Goal: Task Accomplishment & Management: Use online tool/utility

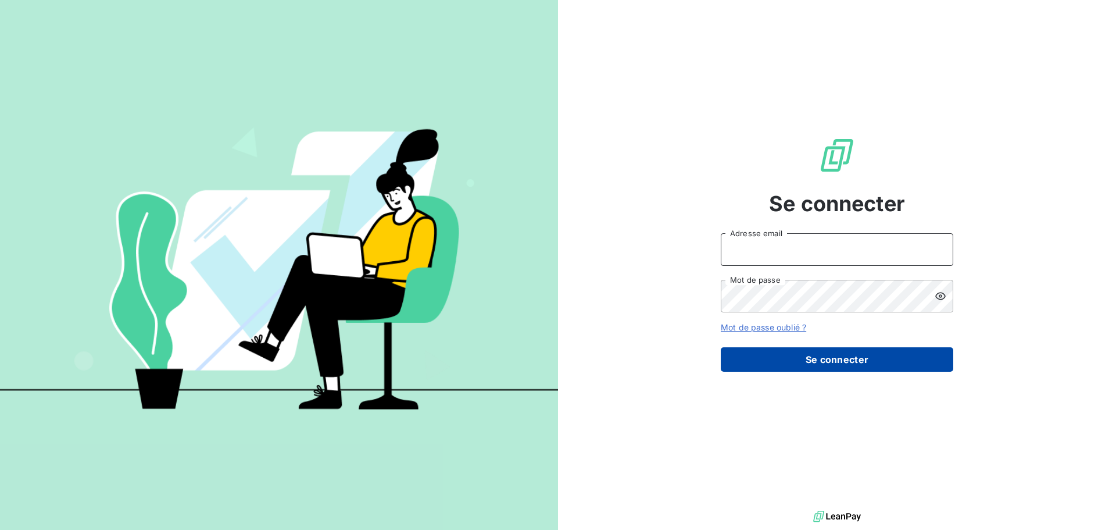
type input "[EMAIL_ADDRESS][DOMAIN_NAME]"
click at [840, 358] on button "Se connecter" at bounding box center [837, 359] width 233 height 24
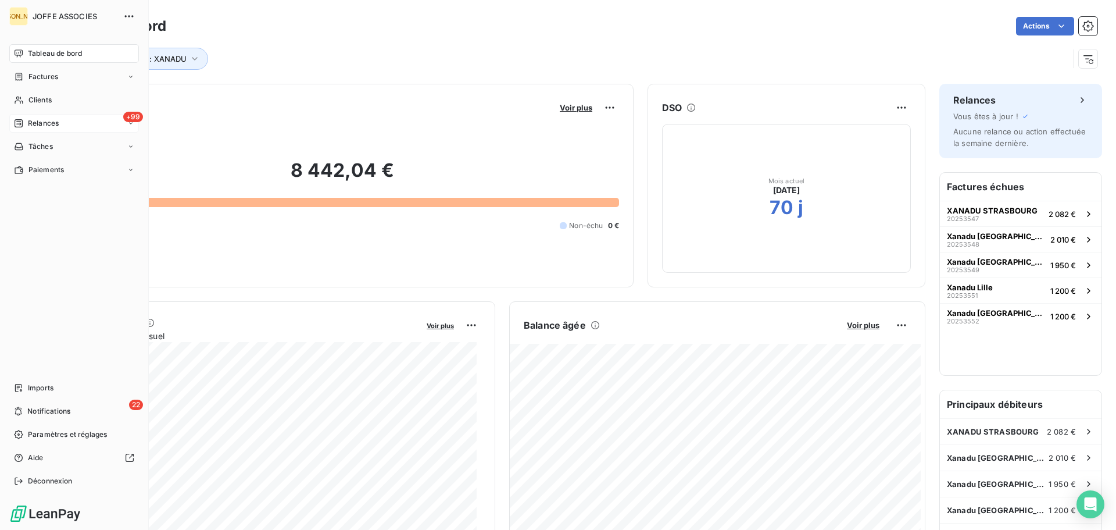
click at [43, 120] on span "Relances" at bounding box center [43, 123] width 31 height 10
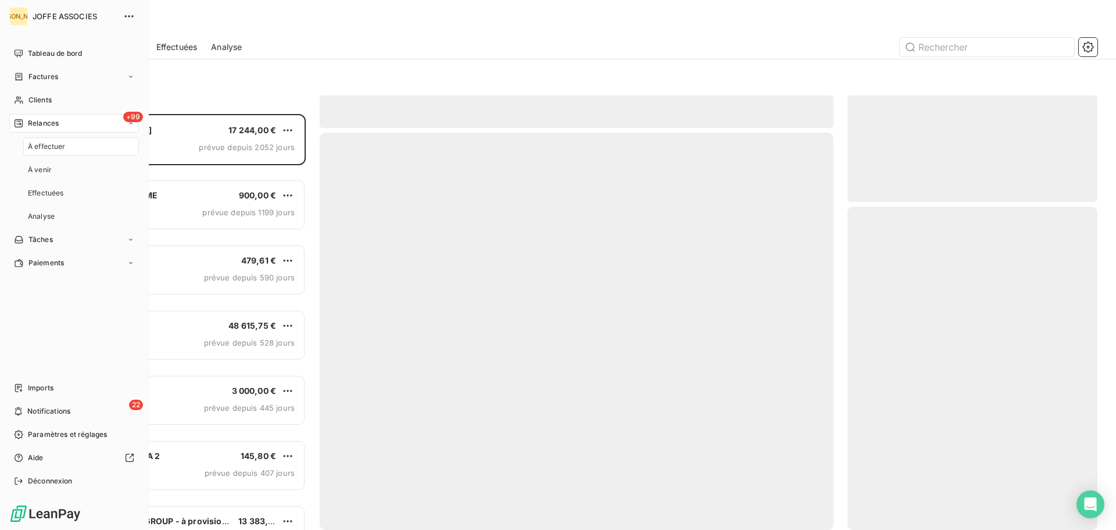
scroll to position [407, 241]
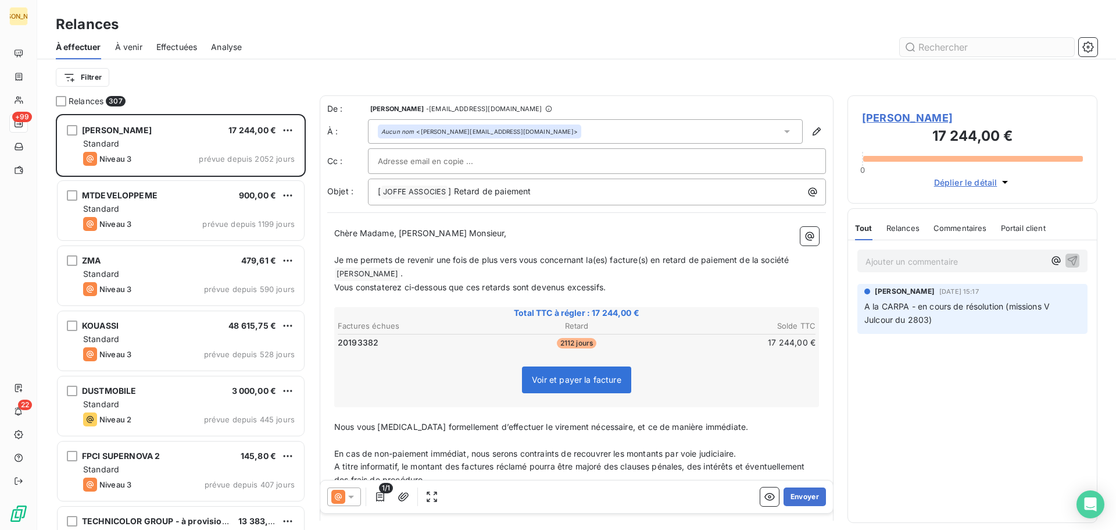
type input "d"
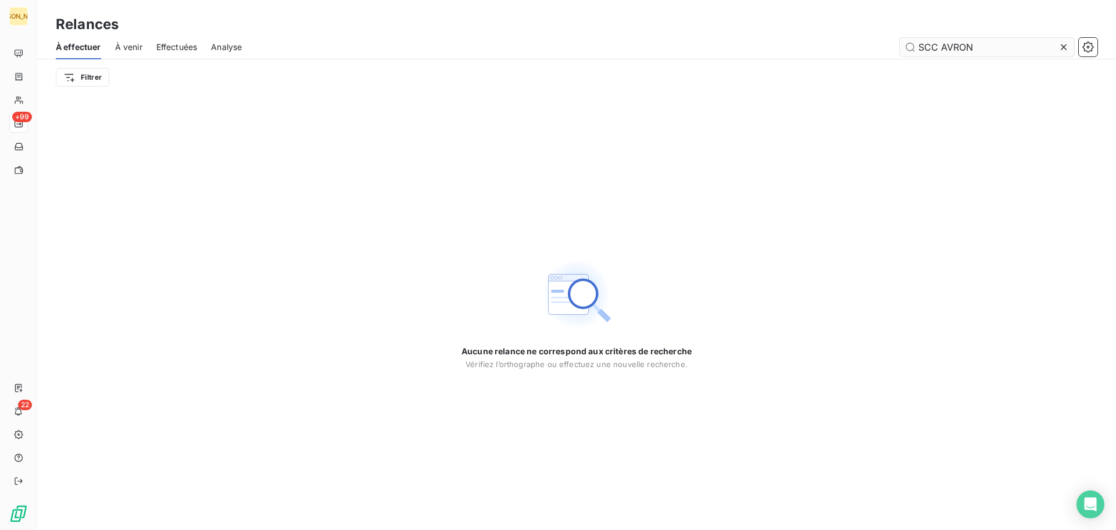
click at [938, 49] on input "SCC AVRON" at bounding box center [987, 47] width 174 height 19
type input "SCCV AVRON"
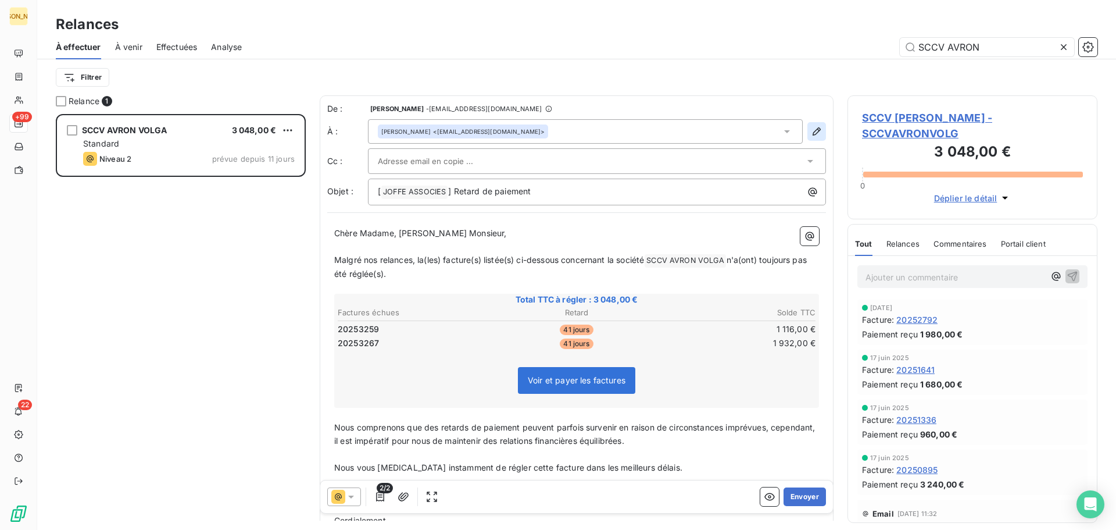
click at [811, 131] on icon "button" at bounding box center [817, 132] width 12 height 12
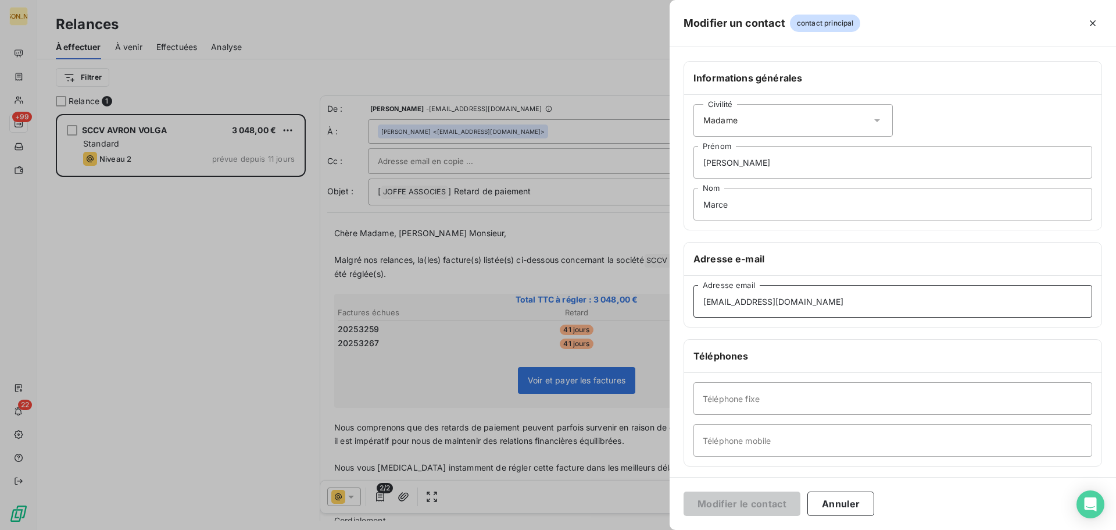
drag, startPoint x: 834, startPoint y: 305, endPoint x: 687, endPoint y: 330, distance: 149.3
click at [687, 330] on div "Informations générales Civilité Madame [PERSON_NAME] Marce Nom Adresse e-mail […" at bounding box center [893, 319] width 447 height 516
paste input "chenebeau@ketb"
type input "[EMAIL_ADDRESS][DOMAIN_NAME]"
click at [769, 502] on button "Modifier le contact" at bounding box center [742, 503] width 117 height 24
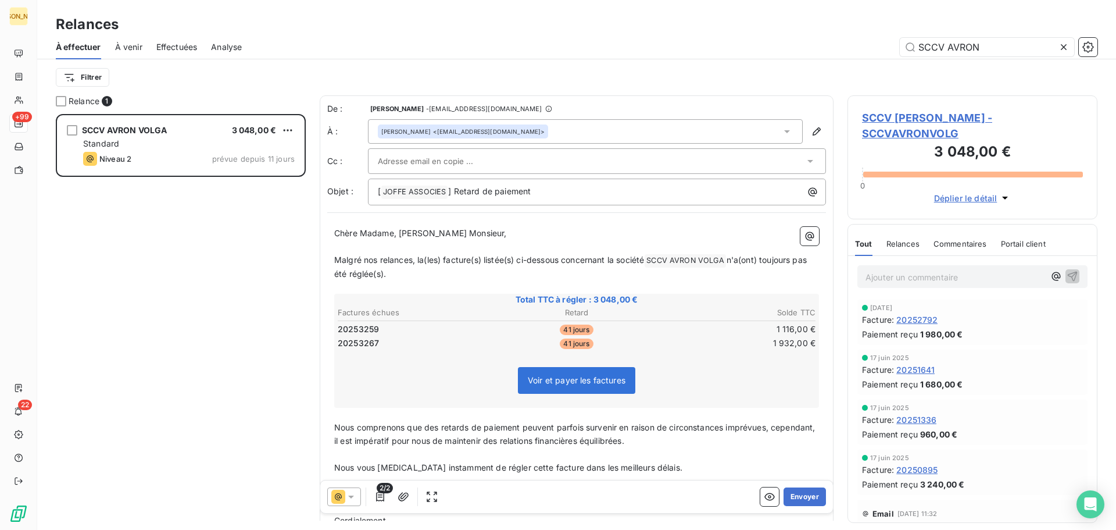
click at [781, 128] on icon at bounding box center [787, 132] width 12 height 12
click at [811, 127] on icon "button" at bounding box center [817, 132] width 12 height 12
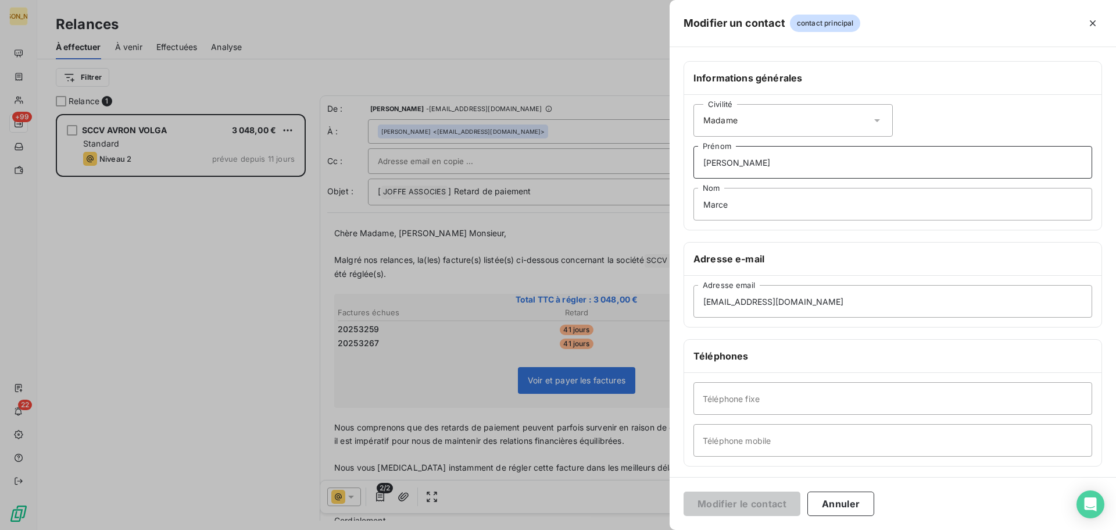
drag, startPoint x: 755, startPoint y: 167, endPoint x: 651, endPoint y: 191, distance: 106.8
click at [659, 529] on div "Modifier un contact contact principal Informations générales Civilité Madame [P…" at bounding box center [558, 530] width 1116 height 0
click at [727, 166] on input "Prénom" at bounding box center [893, 162] width 399 height 33
type input "Suzon"
drag, startPoint x: 754, startPoint y: 203, endPoint x: 680, endPoint y: 219, distance: 75.6
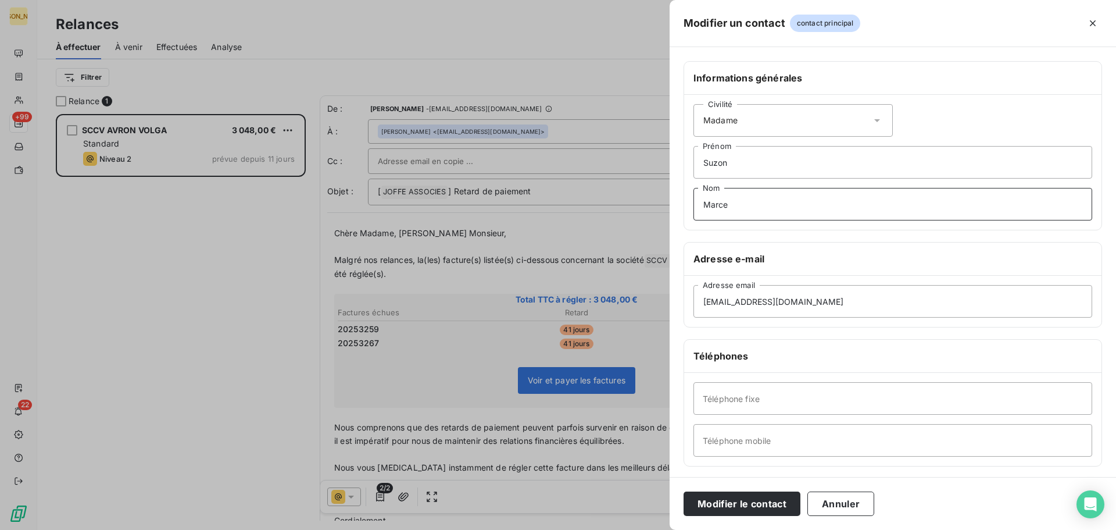
click at [680, 219] on div "Informations générales Civilité Madame [PERSON_NAME] Marce Nom Adresse e-mail […" at bounding box center [893, 319] width 447 height 516
type input "CHENEBEAU"
drag, startPoint x: 768, startPoint y: 312, endPoint x: 669, endPoint y: 337, distance: 101.5
click at [669, 529] on div "Modifier un contact contact principal Informations générales Civilité Madame [P…" at bounding box center [558, 530] width 1116 height 0
paste input "chenebeau@ketb"
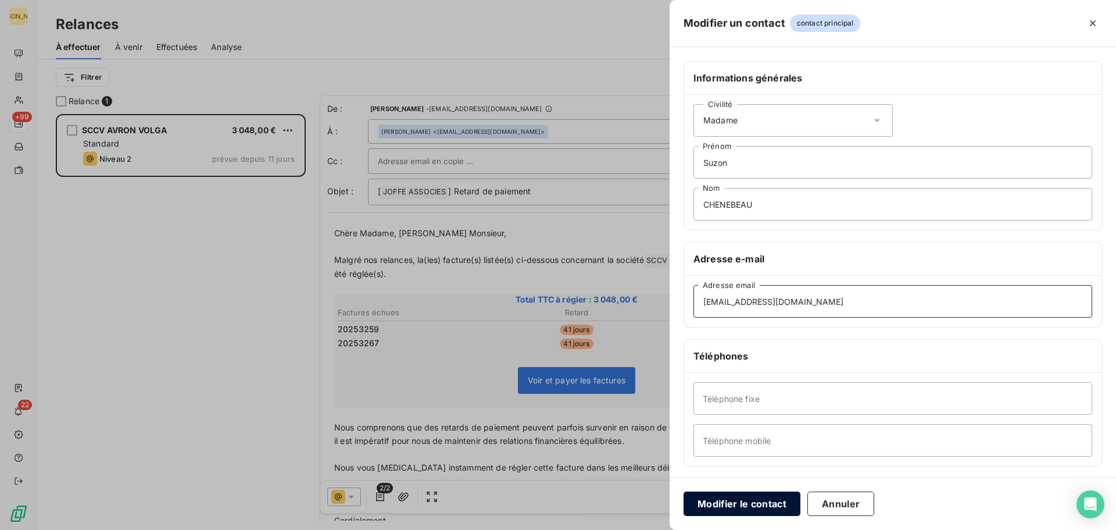
type input "[EMAIL_ADDRESS][DOMAIN_NAME]"
click at [758, 502] on button "Modifier le contact" at bounding box center [742, 503] width 117 height 24
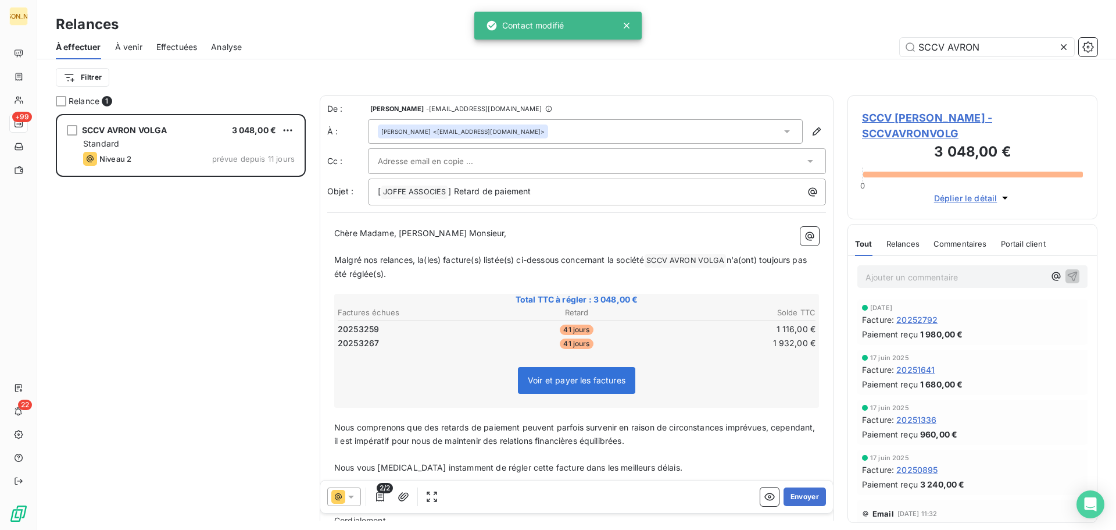
click at [781, 129] on icon at bounding box center [787, 132] width 12 height 12
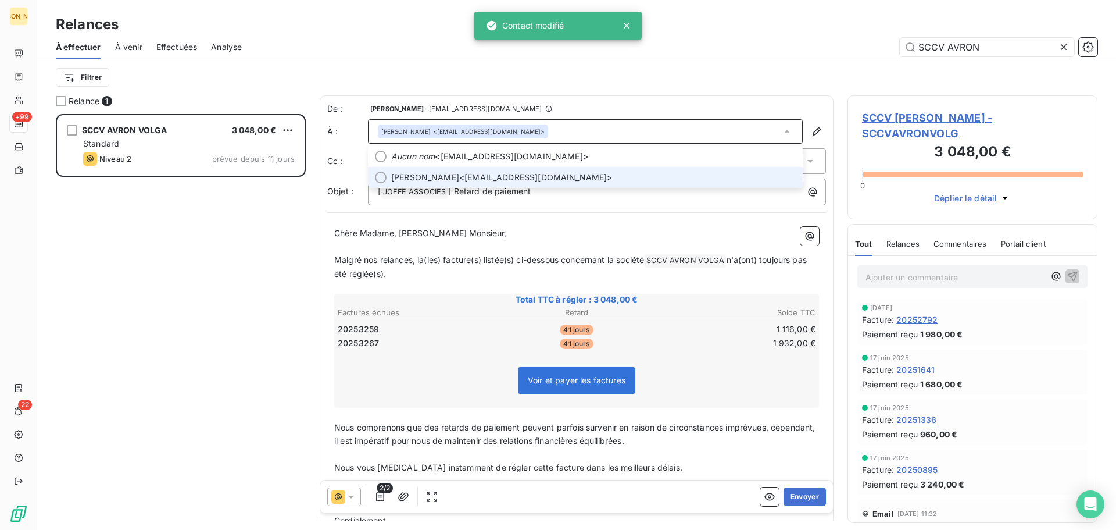
click at [503, 177] on span "[PERSON_NAME] <[EMAIL_ADDRESS][DOMAIN_NAME]>" at bounding box center [593, 178] width 405 height 12
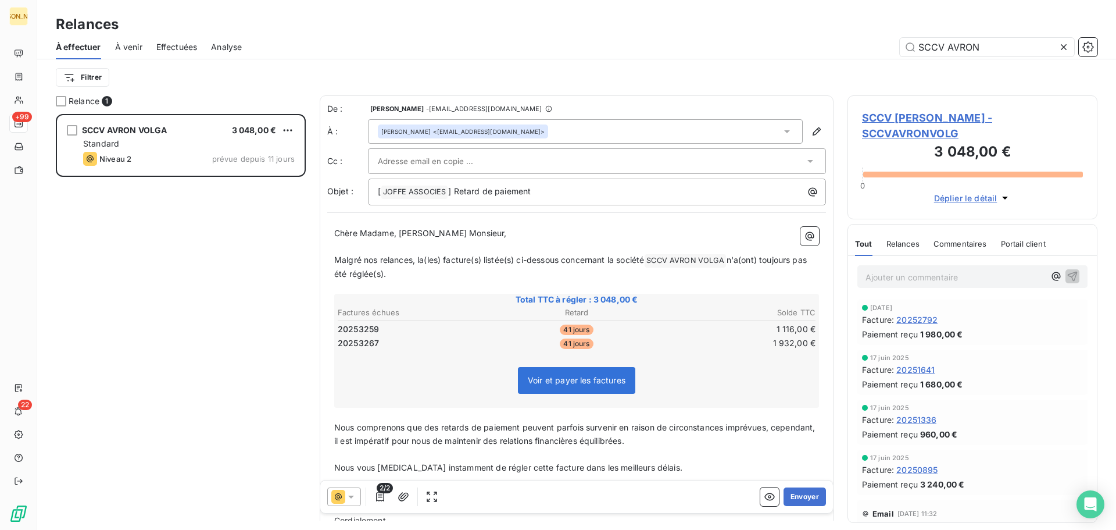
click at [469, 159] on input "text" at bounding box center [440, 160] width 125 height 17
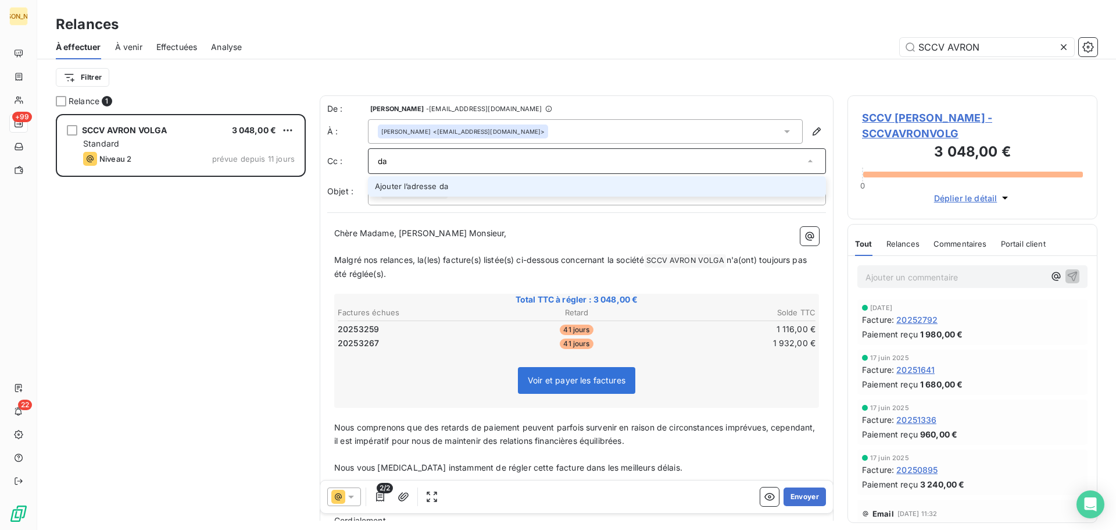
type input "d"
click at [219, 318] on div "SCCV [PERSON_NAME] 3 048,00 € Standard Niveau 2 prévue depuis 11 jours" at bounding box center [181, 322] width 250 height 416
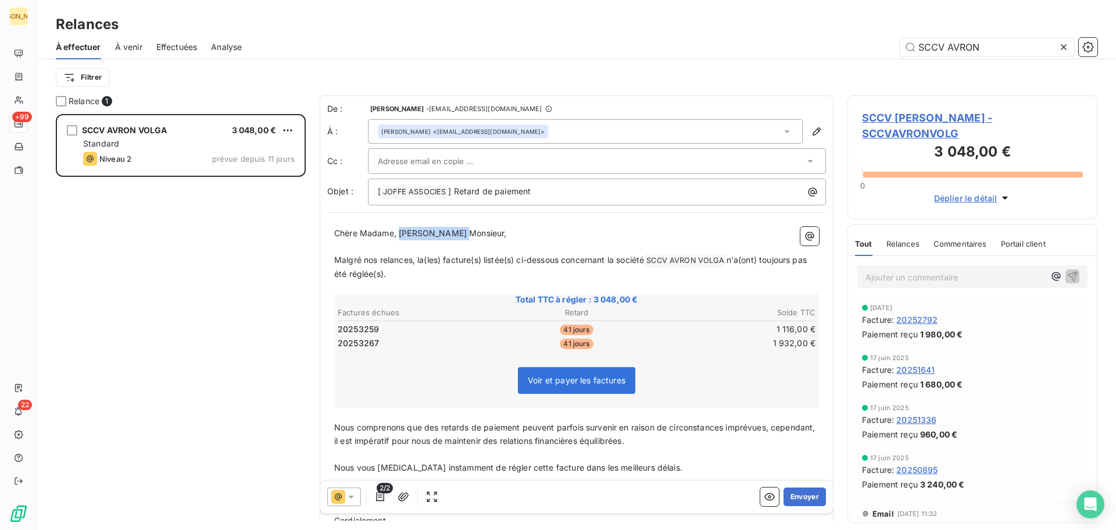
drag, startPoint x: 412, startPoint y: 231, endPoint x: 458, endPoint y: 237, distance: 46.3
click at [458, 237] on span "Chère Madame, [PERSON_NAME] Monsieur," at bounding box center [420, 233] width 173 height 10
drag, startPoint x: 339, startPoint y: 262, endPoint x: 561, endPoint y: 259, distance: 221.6
click at [561, 260] on span "Malgré nos relances, la(les) facture(s) listée(s) ci-dessous concernant la soci…" at bounding box center [489, 260] width 310 height 10
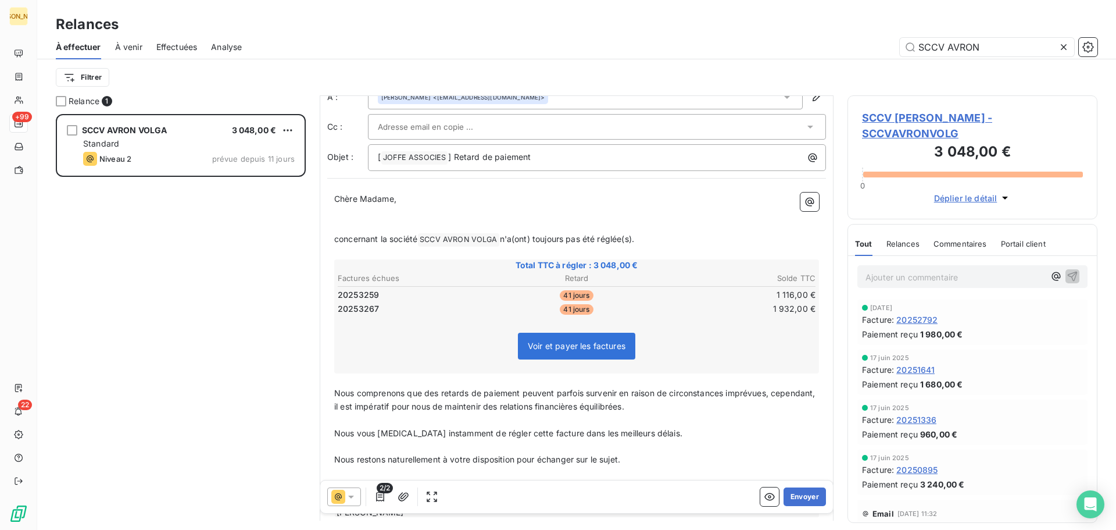
scroll to position [95, 0]
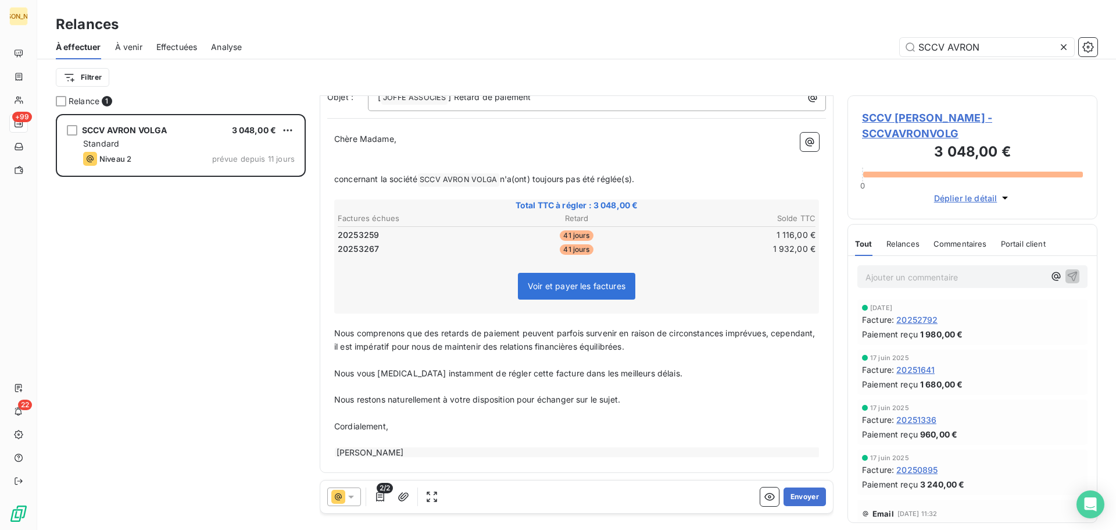
click at [338, 179] on span "concernant la société" at bounding box center [375, 179] width 83 height 10
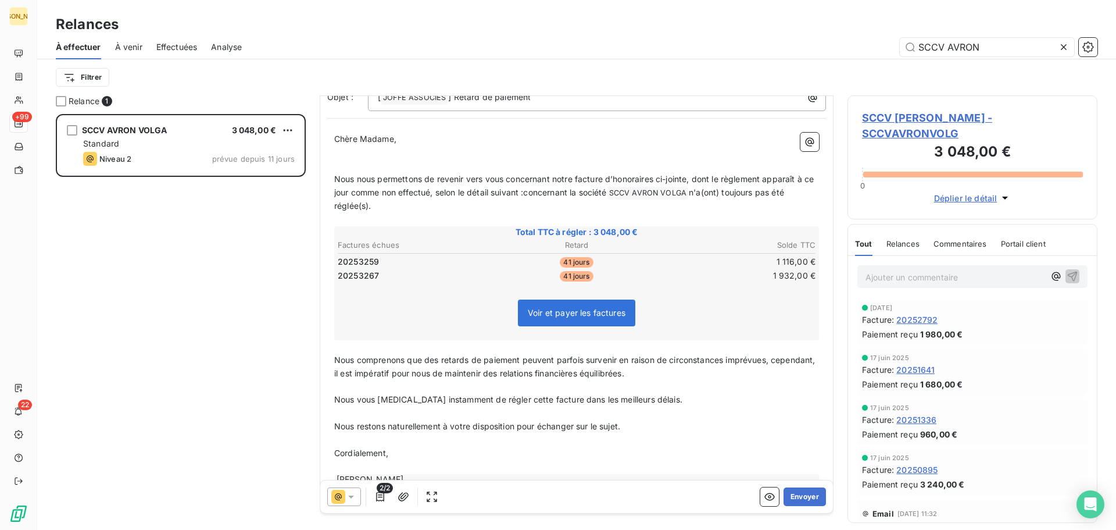
click at [341, 179] on span "Nous nous permettons de revenir vers vous concernant notre facture d’honoraires…" at bounding box center [575, 185] width 482 height 23
click at [366, 160] on p "﻿" at bounding box center [576, 165] width 485 height 13
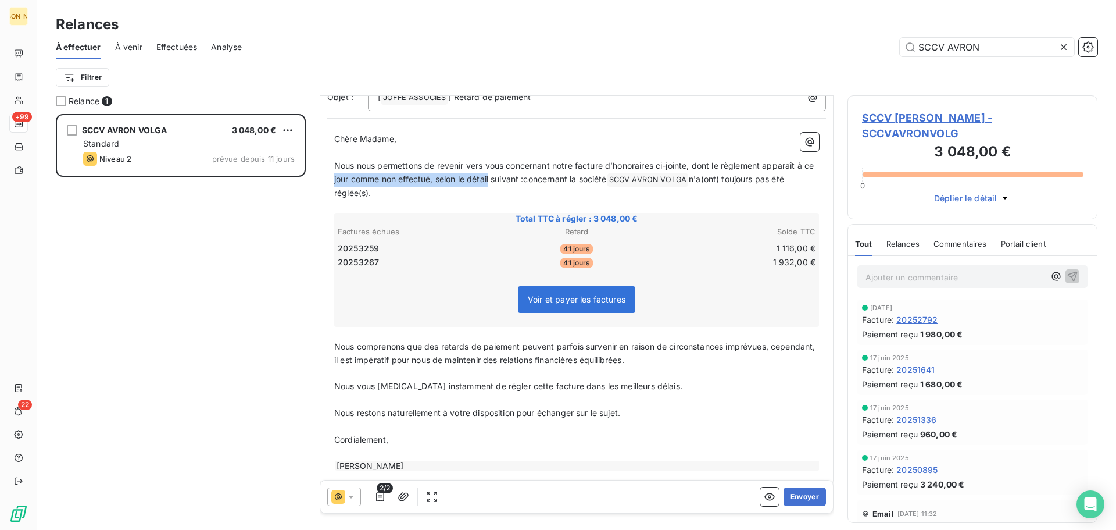
drag, startPoint x: 348, startPoint y: 181, endPoint x: 504, endPoint y: 184, distance: 155.9
click at [504, 184] on p "Nous nous permettons de revenir vers vous concernant notre facture d’honoraires…" at bounding box center [576, 179] width 485 height 41
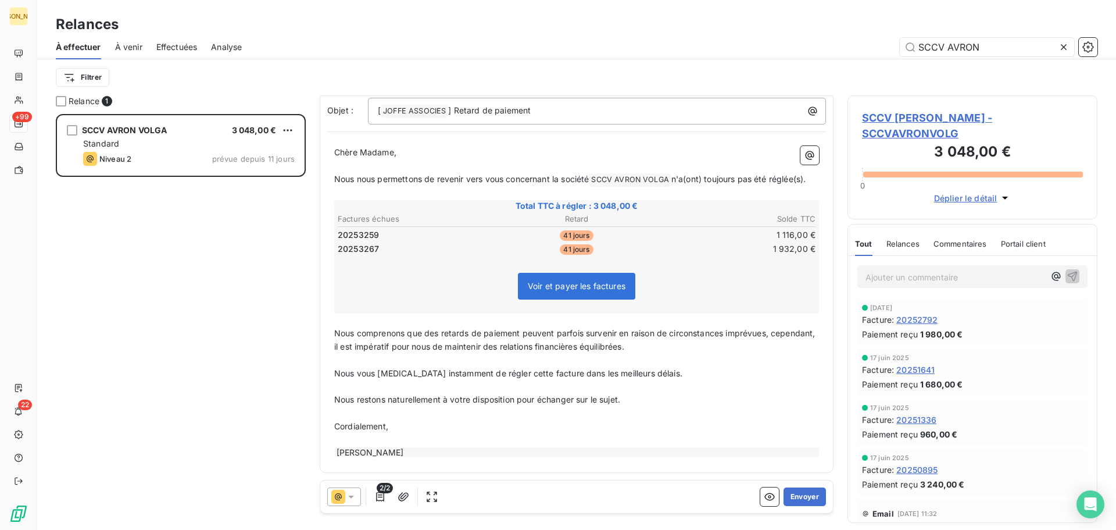
click at [555, 174] on span "Nous nous permettons de revenir vers vous concernant la société" at bounding box center [461, 179] width 255 height 10
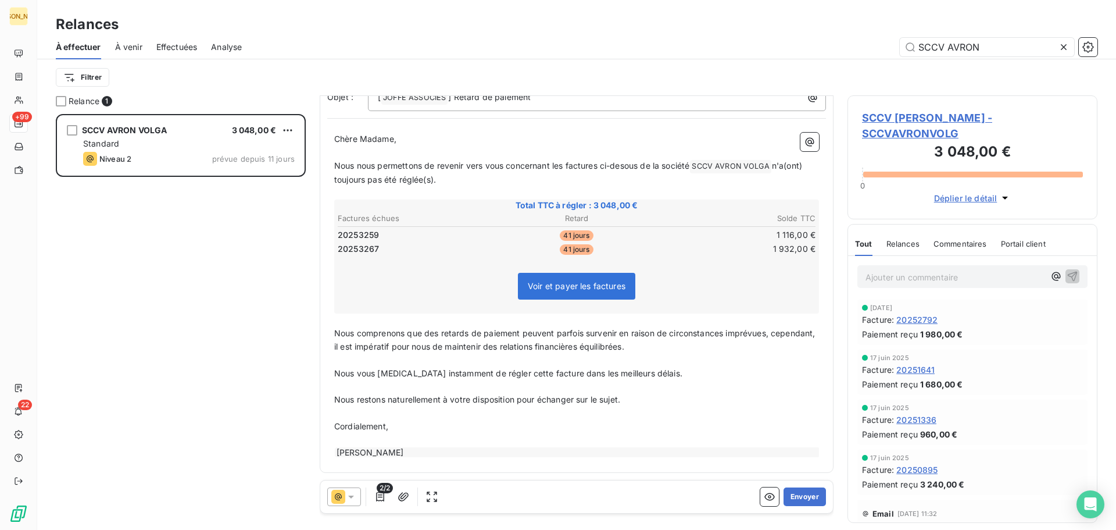
click at [629, 163] on span "Nous nous permettons de revenir vers vous concernant les factures ci-desous de …" at bounding box center [511, 165] width 355 height 10
click at [335, 179] on span "n'a(ont) toujours pas été réglée(s)." at bounding box center [571, 172] width 474 height 24
click at [488, 180] on span ", celles-ci n'ont toujours pas été réglée(s)." at bounding box center [576, 172] width 484 height 24
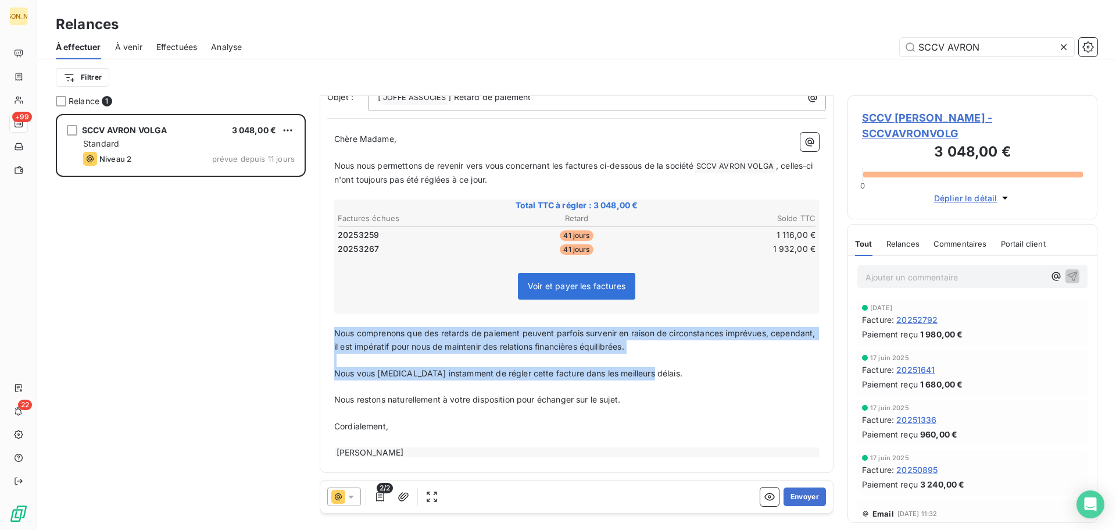
drag, startPoint x: 337, startPoint y: 334, endPoint x: 675, endPoint y: 375, distance: 340.9
click at [675, 375] on div "Chère Madame, ﻿ Nous nous permettons de revenir vers vous concernant les factur…" at bounding box center [576, 296] width 485 height 326
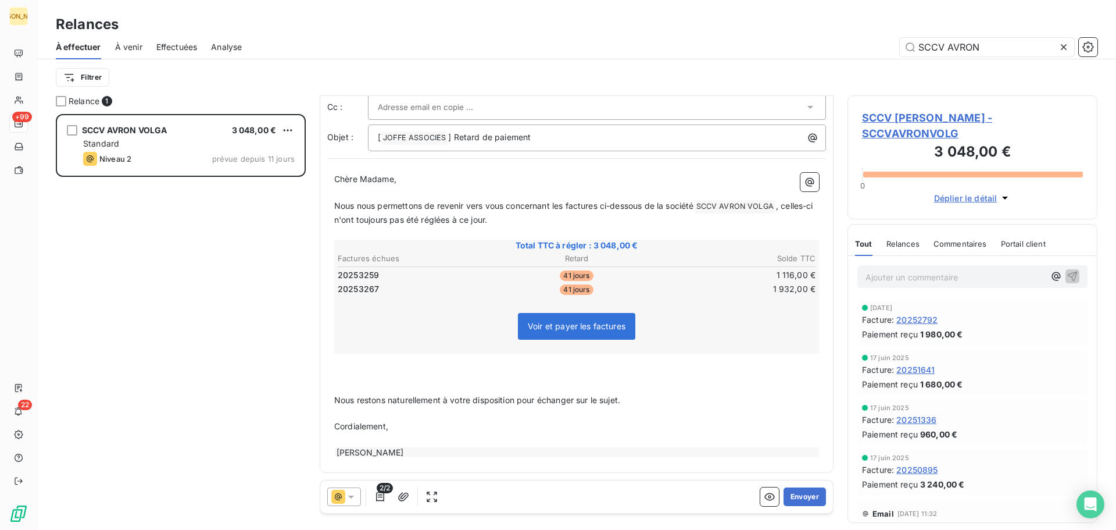
scroll to position [41, 0]
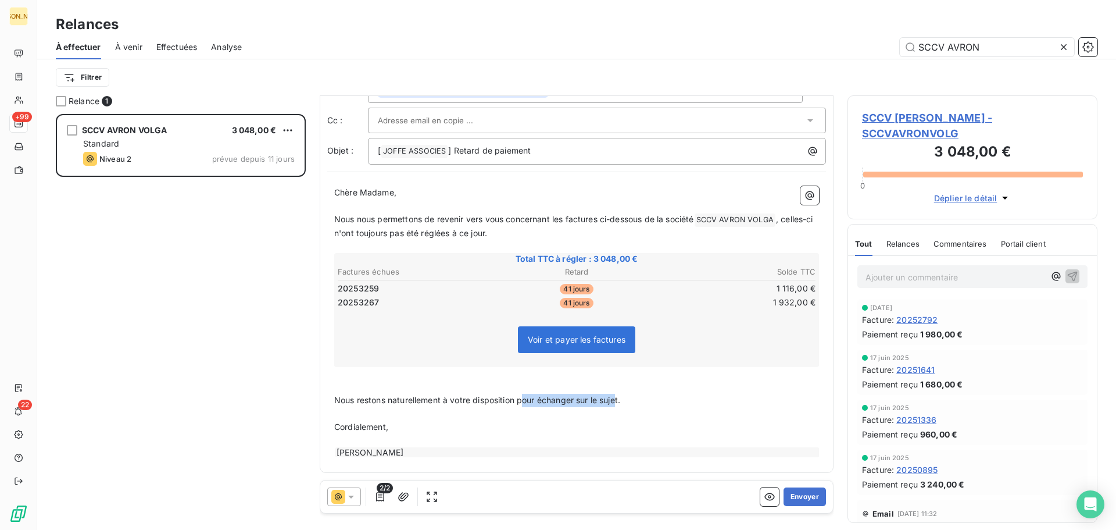
drag, startPoint x: 523, startPoint y: 400, endPoint x: 618, endPoint y: 398, distance: 94.8
click at [618, 398] on span "Nous restons naturellement à votre disposition pour échanger sur le sujet." at bounding box center [477, 400] width 286 height 10
drag, startPoint x: 341, startPoint y: 401, endPoint x: 351, endPoint y: 405, distance: 10.2
click at [372, 405] on div "Chère Madame, ﻿ Nous nous permettons de revenir vers vous concernant les factur…" at bounding box center [576, 322] width 499 height 286
drag, startPoint x: 334, startPoint y: 401, endPoint x: 544, endPoint y: 409, distance: 209.5
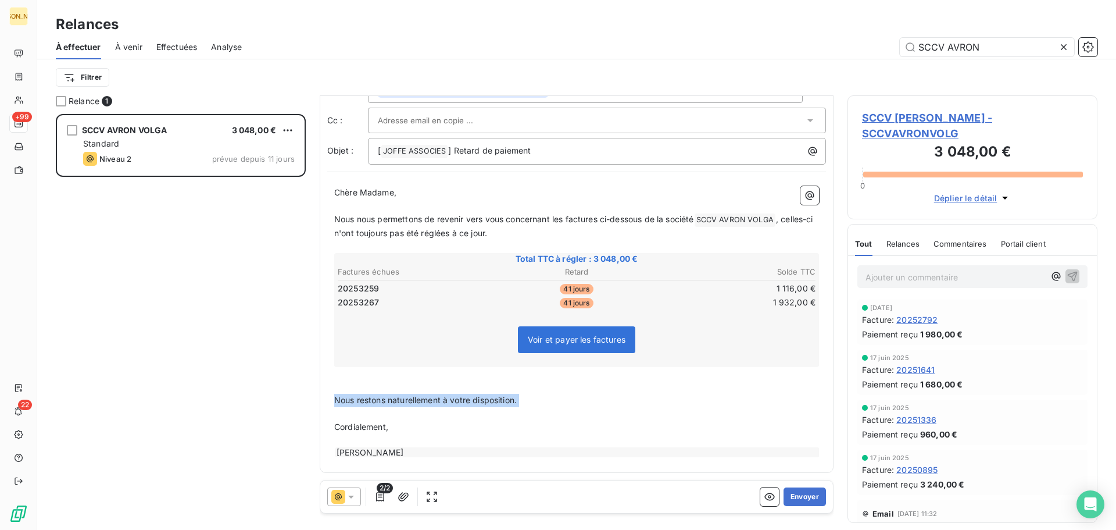
click at [543, 412] on div "Chère Madame, ﻿ Nous nous permettons de revenir vers vous concernant les factur…" at bounding box center [576, 322] width 485 height 272
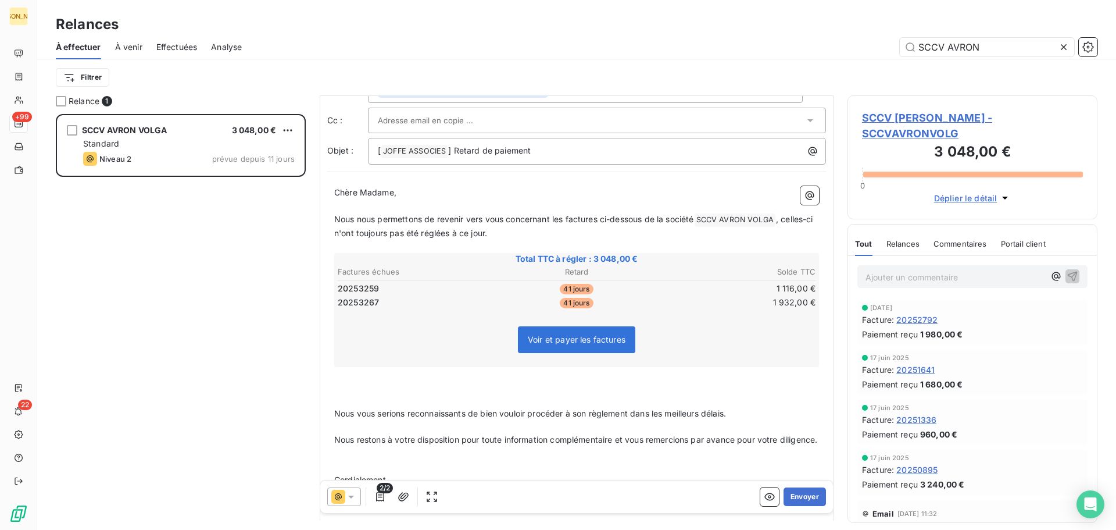
drag, startPoint x: 488, startPoint y: 379, endPoint x: 487, endPoint y: 388, distance: 8.8
click at [487, 381] on div "Chère Madame, ﻿ Nous nous permettons de revenir vers vous concernant les factur…" at bounding box center [576, 349] width 485 height 326
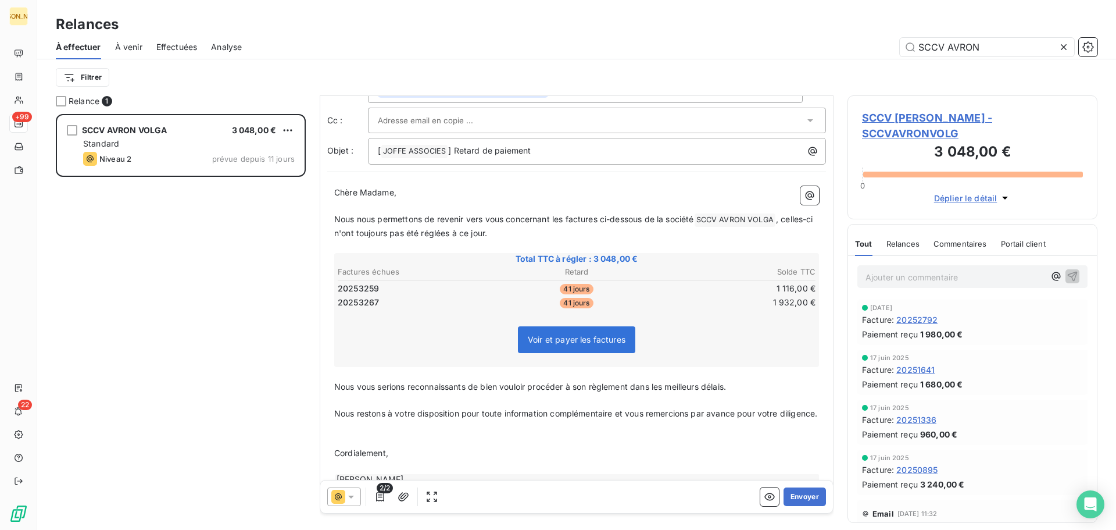
click at [590, 387] on span "Nous vous serions reconnaissants de bien vouloir procéder à son règlement dans …" at bounding box center [530, 386] width 392 height 10
click at [437, 434] on p "﻿" at bounding box center [576, 426] width 485 height 13
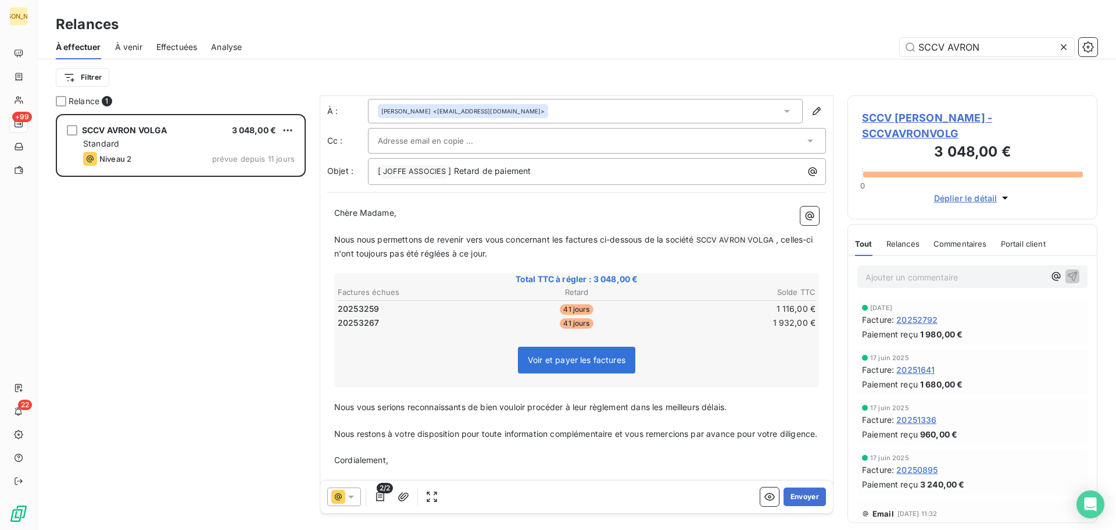
scroll to position [0, 0]
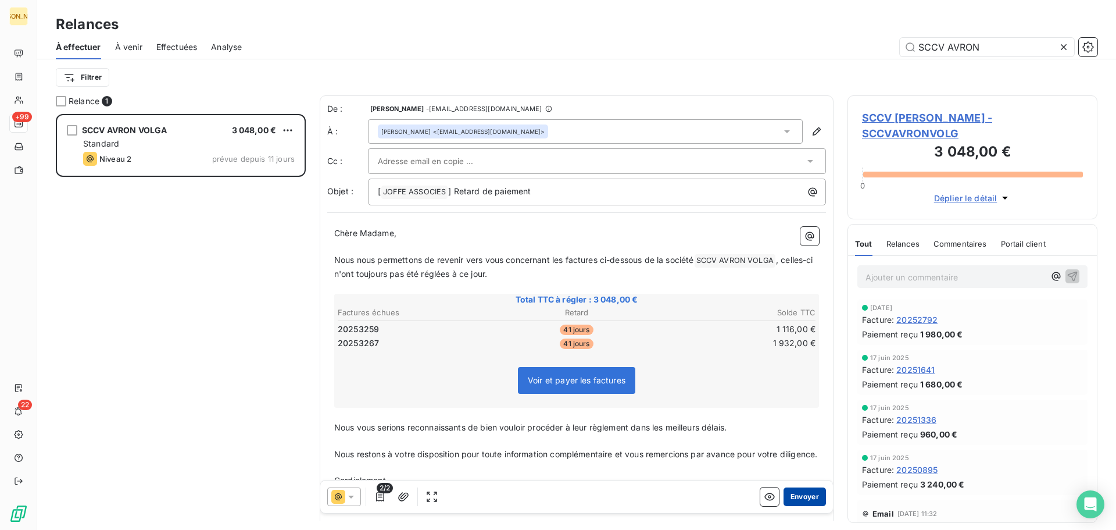
click at [794, 494] on button "Envoyer" at bounding box center [805, 496] width 42 height 19
